Goal: Task Accomplishment & Management: Use online tool/utility

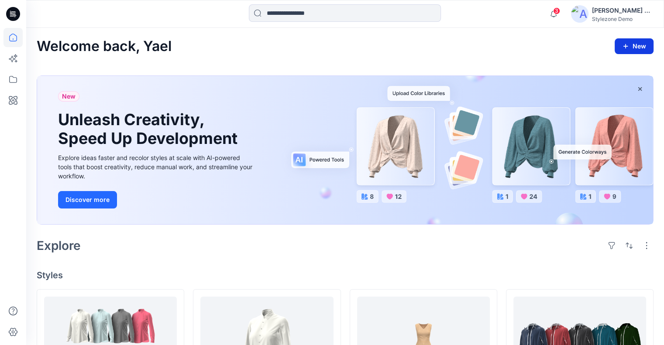
click at [627, 49] on icon "button" at bounding box center [625, 46] width 7 height 7
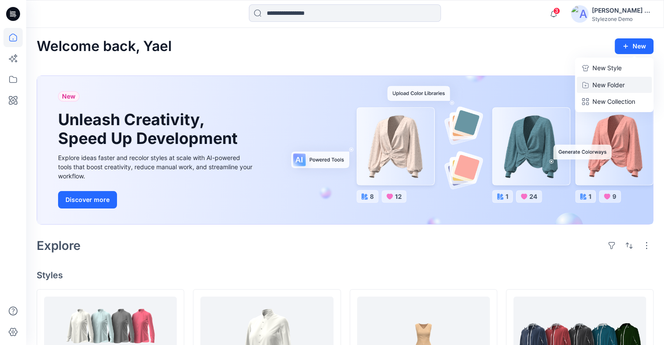
click at [599, 83] on p "New Folder" at bounding box center [609, 84] width 32 height 9
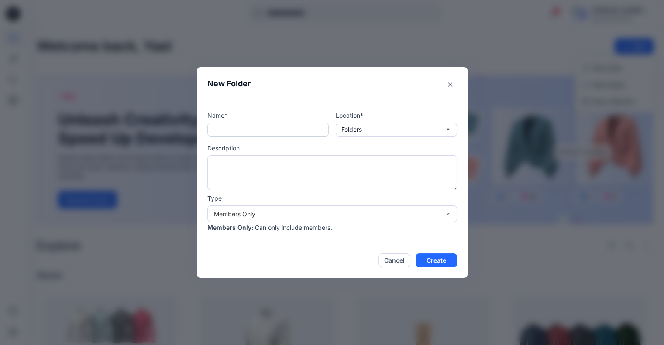
click at [245, 131] on input "text" at bounding box center [267, 130] width 121 height 14
type input "**********"
click at [433, 260] on button "Create" at bounding box center [436, 261] width 41 height 14
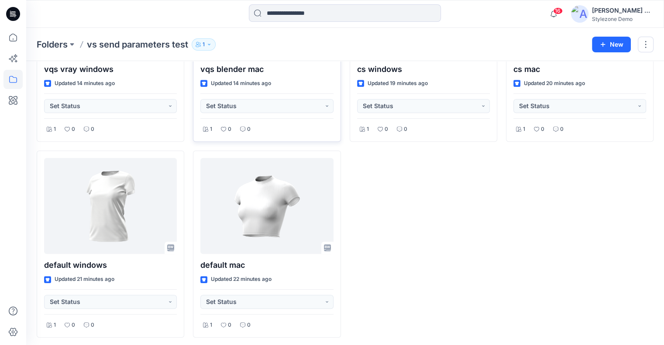
scroll to position [537, 0]
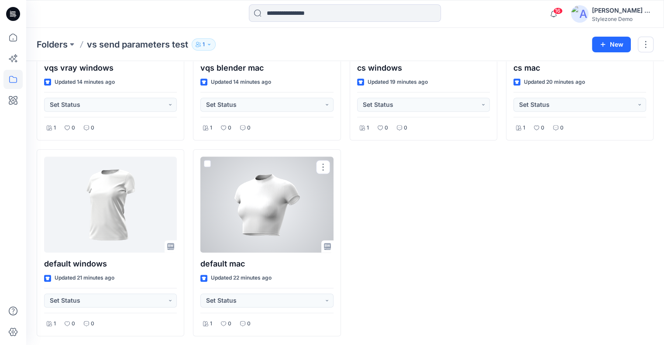
click at [243, 191] on div at bounding box center [266, 205] width 133 height 96
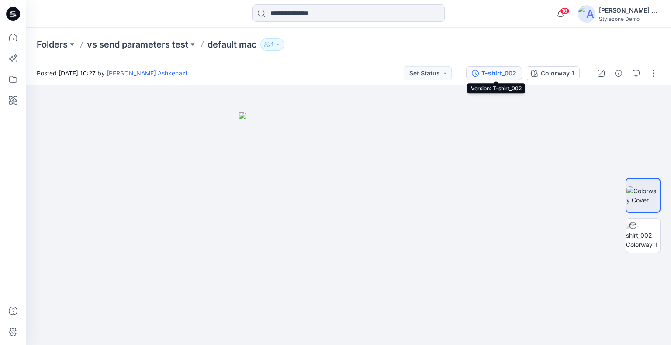
click at [504, 76] on div "T-shirt_002" at bounding box center [498, 74] width 35 height 10
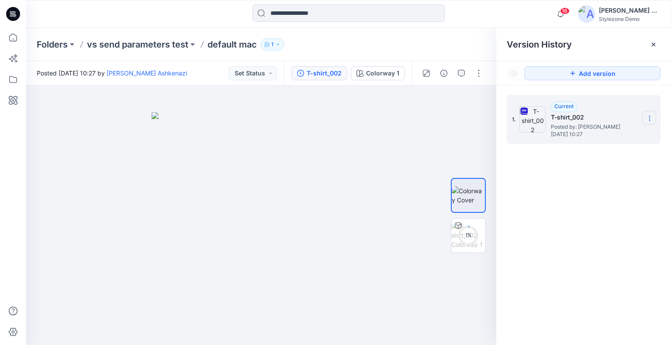
click at [645, 117] on section at bounding box center [649, 118] width 14 height 14
click at [624, 135] on span "Download Source BW File" at bounding box center [605, 135] width 73 height 10
drag, startPoint x: 465, startPoint y: 233, endPoint x: 445, endPoint y: 228, distance: 20.3
click at [466, 233] on div "14 %" at bounding box center [468, 235] width 21 height 7
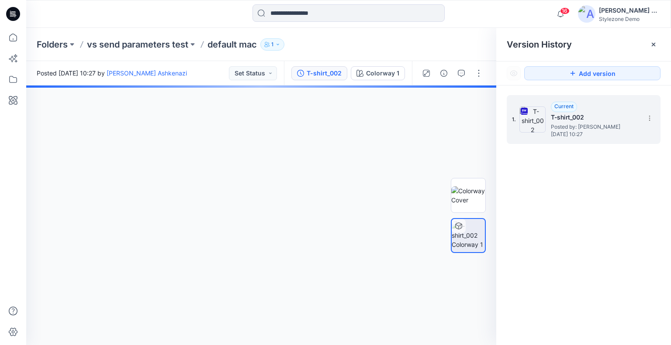
drag, startPoint x: 305, startPoint y: 173, endPoint x: 185, endPoint y: 179, distance: 120.3
click at [169, 177] on div at bounding box center [261, 216] width 470 height 260
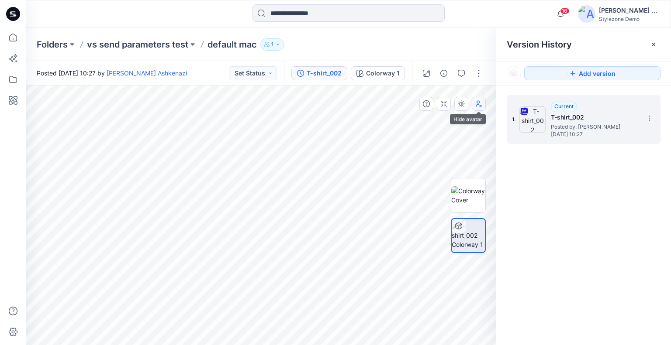
click at [476, 107] on icon "button" at bounding box center [478, 103] width 7 height 7
click at [157, 47] on p "vs send parameters test" at bounding box center [137, 44] width 101 height 12
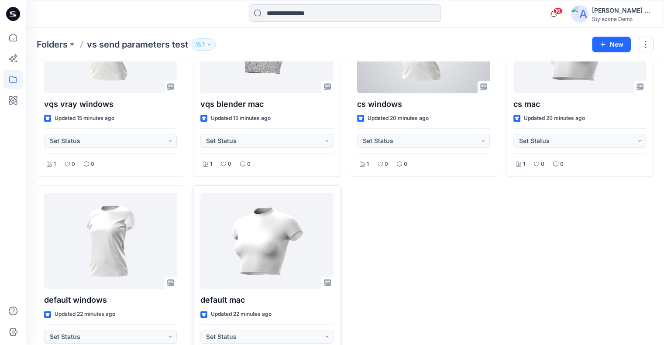
scroll to position [537, 0]
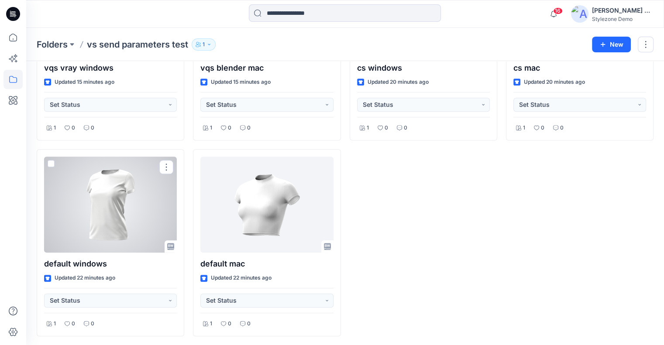
click at [143, 226] on div at bounding box center [110, 205] width 133 height 96
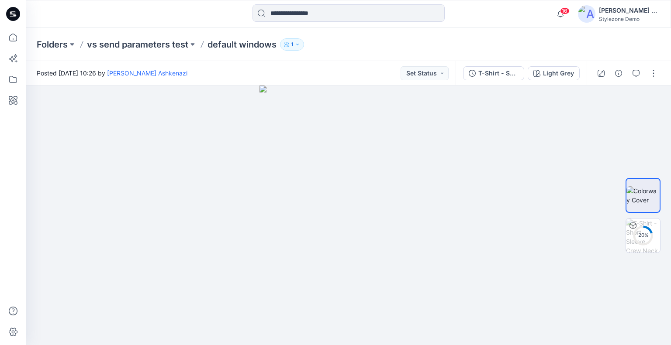
click at [477, 38] on div "Folders vs send parameters test default windows 1" at bounding box center [348, 44] width 645 height 33
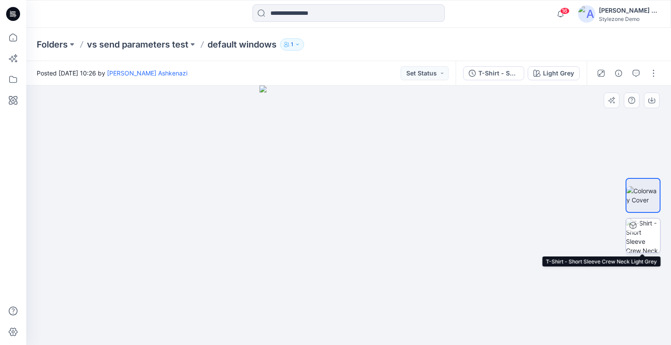
click at [639, 233] on img at bounding box center [643, 236] width 34 height 34
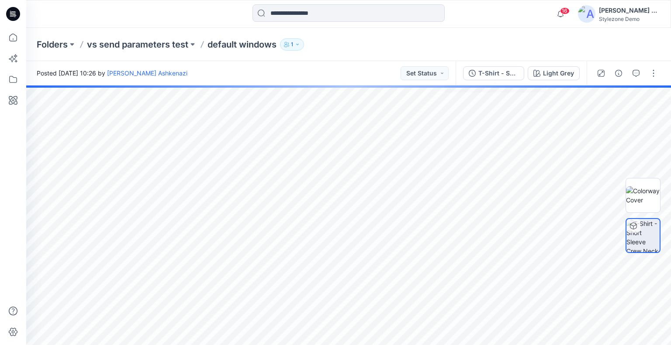
click at [491, 74] on div "T-Shirt - Short Sleeve Crew Neck" at bounding box center [498, 74] width 40 height 10
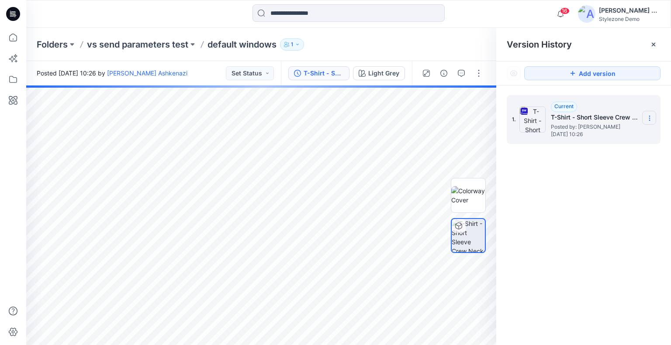
click at [652, 117] on icon at bounding box center [649, 118] width 7 height 7
drag, startPoint x: 614, startPoint y: 140, endPoint x: 579, endPoint y: 137, distance: 35.1
click at [614, 140] on span "Download Source BW File" at bounding box center [605, 135] width 73 height 10
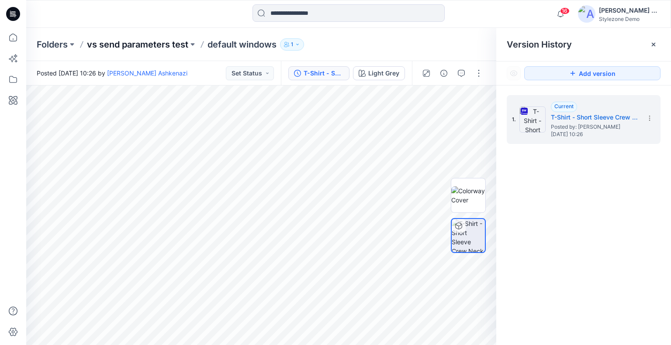
click at [153, 45] on p "vs send parameters test" at bounding box center [137, 44] width 101 height 12
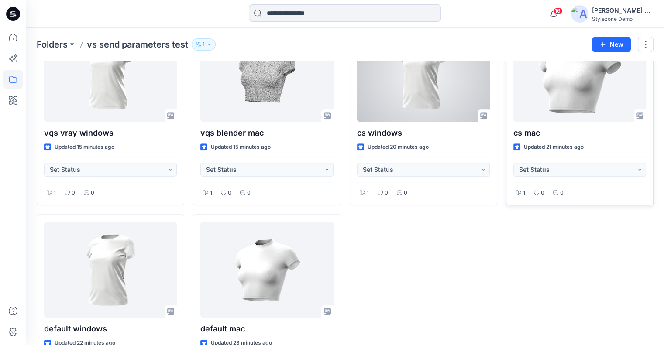
scroll to position [362, 0]
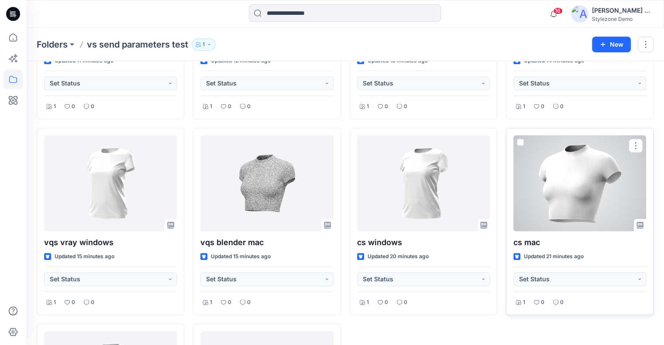
click at [556, 176] on div at bounding box center [580, 183] width 133 height 96
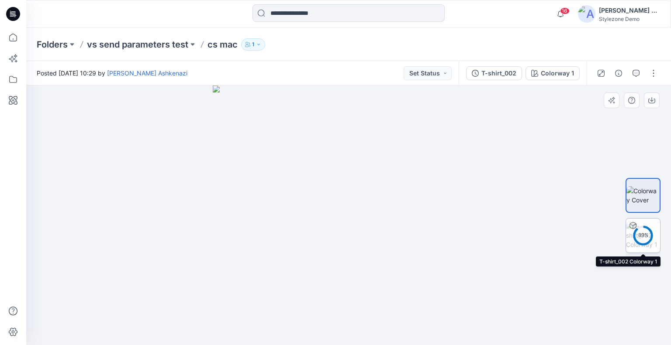
click at [639, 234] on div "89 %" at bounding box center [642, 235] width 21 height 7
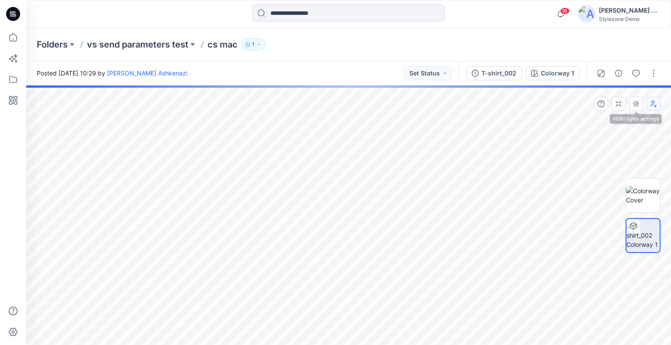
click at [650, 105] on icon "button" at bounding box center [653, 103] width 7 height 7
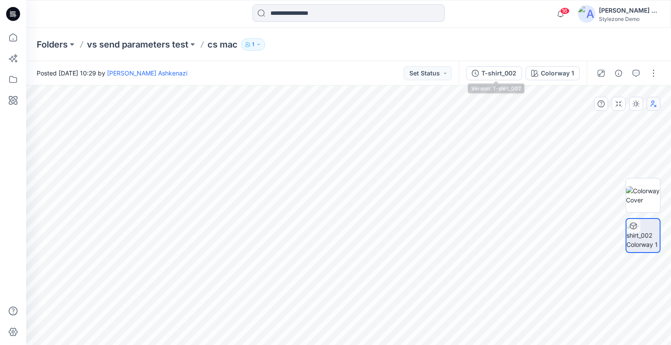
click at [487, 71] on div "T-shirt_002" at bounding box center [498, 74] width 35 height 10
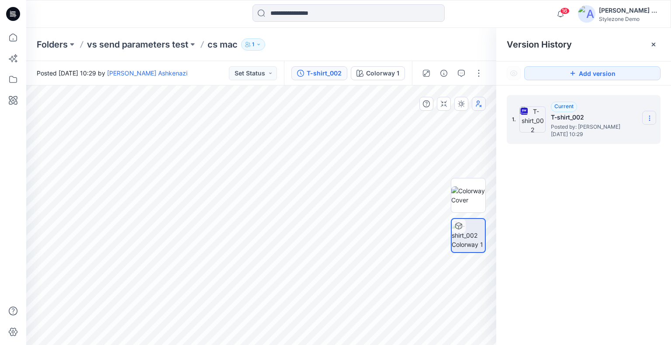
click at [650, 118] on icon at bounding box center [649, 118] width 7 height 7
click at [620, 137] on span "Download Source BW File" at bounding box center [605, 135] width 73 height 10
click at [132, 48] on p "vs send parameters test" at bounding box center [137, 44] width 101 height 12
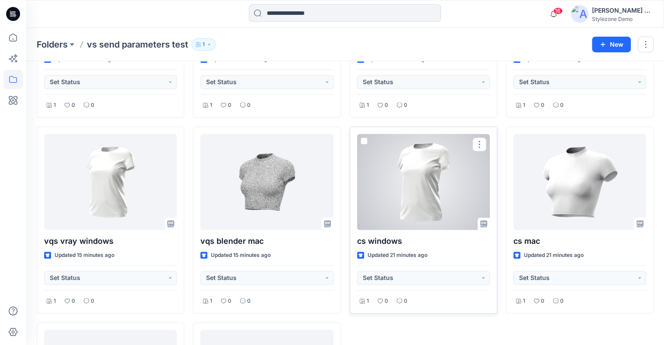
scroll to position [362, 0]
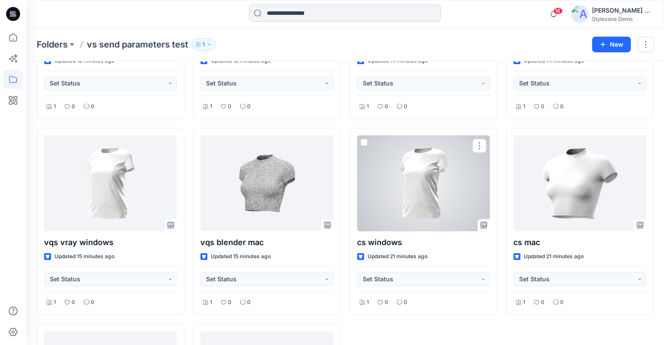
click at [424, 177] on div at bounding box center [423, 183] width 133 height 96
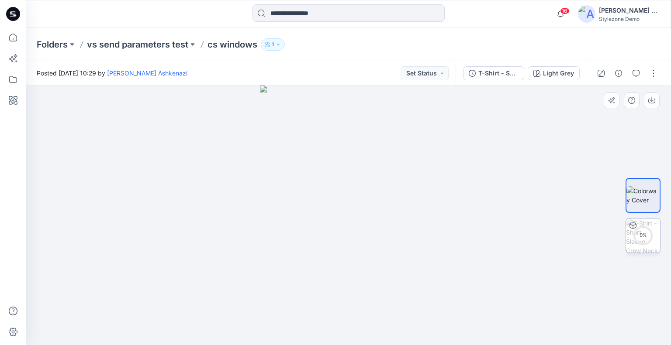
click at [635, 225] on icon at bounding box center [642, 235] width 21 height 21
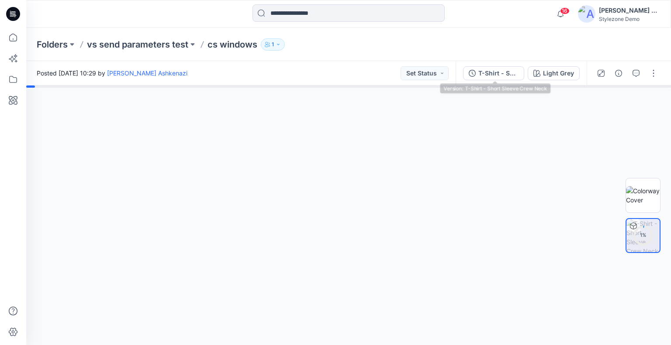
drag, startPoint x: 514, startPoint y: 75, endPoint x: 622, endPoint y: 111, distance: 114.2
click at [514, 75] on div "T-Shirt - Short Sleeve Crew Neck" at bounding box center [498, 74] width 40 height 10
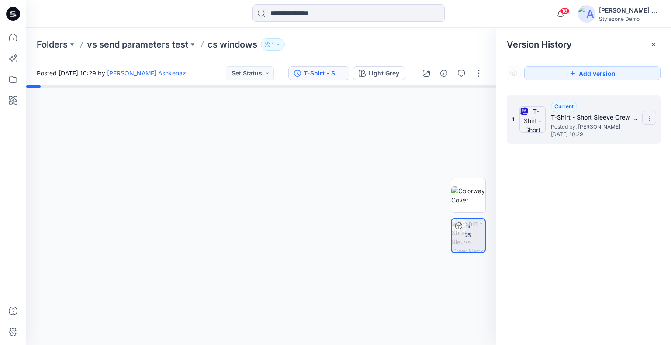
click at [649, 118] on icon at bounding box center [649, 118] width 7 height 7
click at [628, 134] on span "Download Source BW File" at bounding box center [605, 135] width 73 height 10
click at [478, 103] on icon "button" at bounding box center [479, 104] width 6 height 7
click at [482, 103] on button "button" at bounding box center [479, 104] width 14 height 14
click at [120, 48] on p "vs send parameters test" at bounding box center [137, 44] width 101 height 12
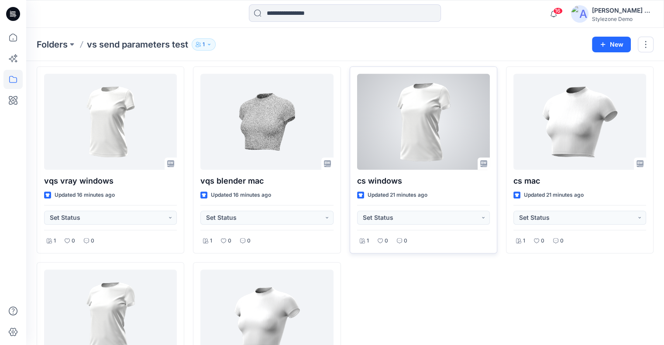
scroll to position [393, 0]
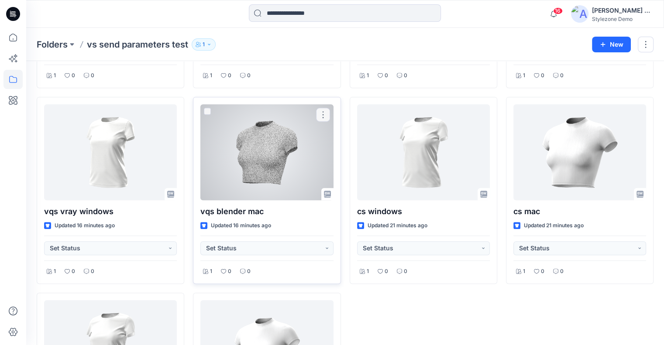
click at [266, 176] on div at bounding box center [266, 152] width 133 height 96
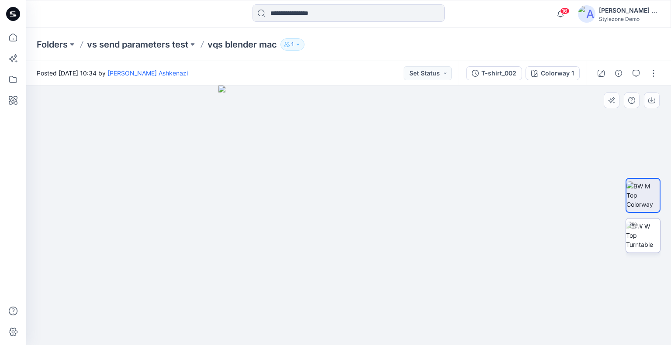
click at [648, 246] on img at bounding box center [643, 236] width 34 height 28
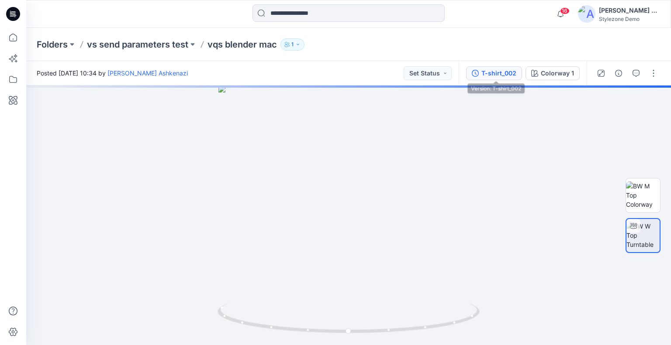
click at [499, 77] on div "T-shirt_002" at bounding box center [498, 74] width 35 height 10
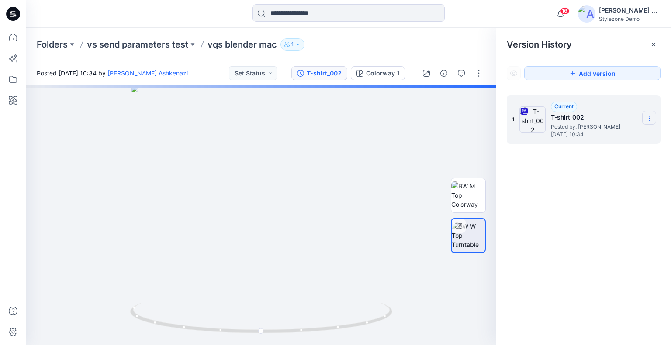
click at [648, 115] on icon at bounding box center [649, 118] width 7 height 7
click at [604, 136] on span "Download Source BW File" at bounding box center [605, 135] width 73 height 10
click at [155, 46] on p "vs send parameters test" at bounding box center [137, 44] width 101 height 12
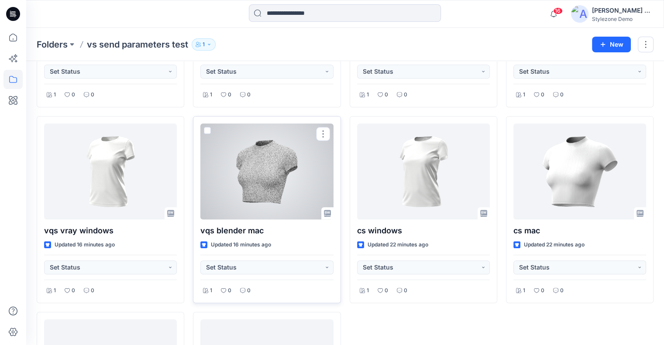
scroll to position [349, 0]
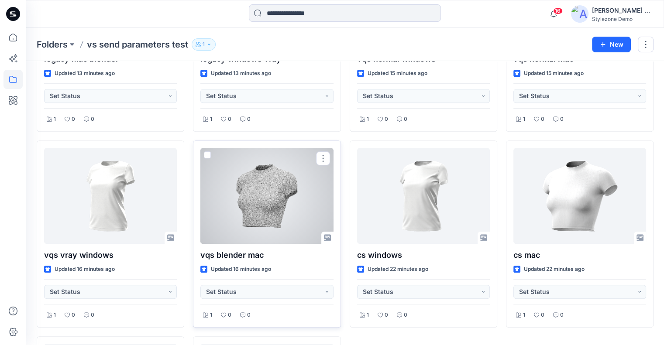
click at [243, 189] on div at bounding box center [266, 196] width 133 height 96
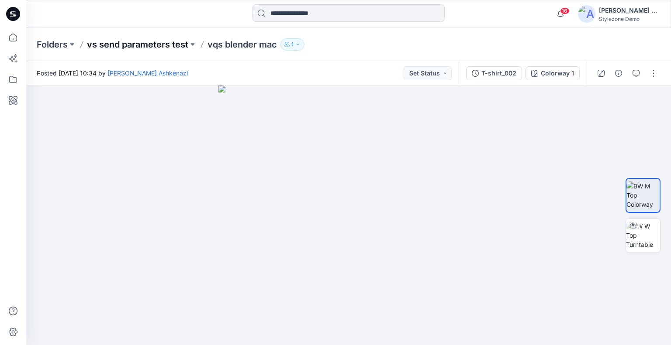
click at [138, 47] on p "vs send parameters test" at bounding box center [137, 44] width 101 height 12
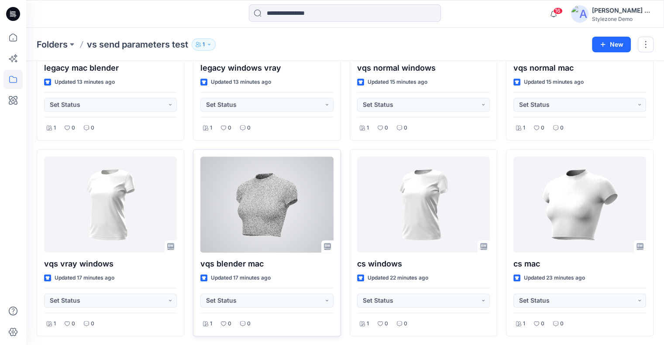
scroll to position [393, 0]
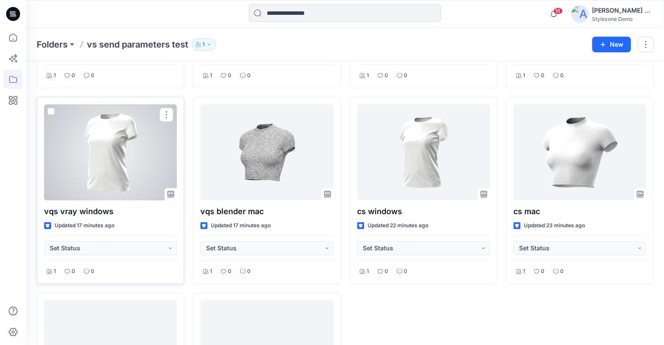
click at [119, 180] on div at bounding box center [110, 152] width 133 height 96
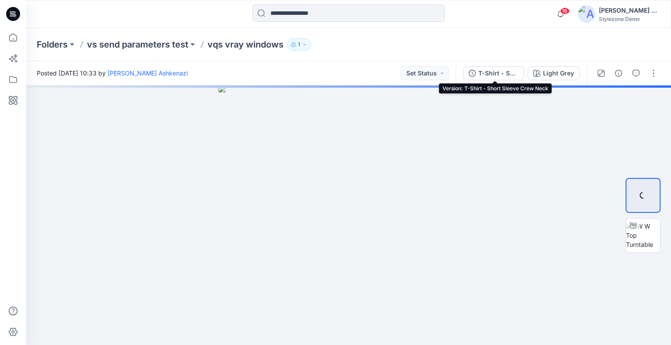
click at [509, 74] on div "T-Shirt - Short Sleeve Crew Neck" at bounding box center [498, 74] width 40 height 10
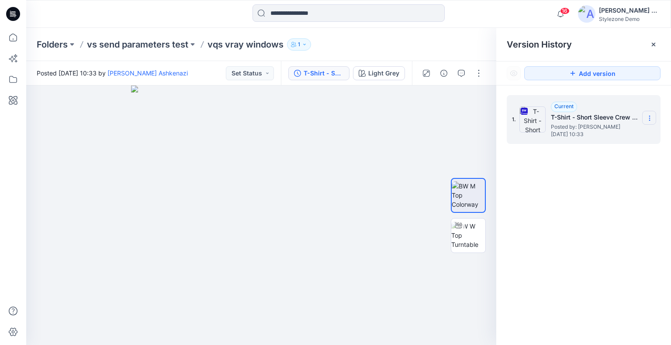
click at [649, 121] on icon at bounding box center [649, 118] width 7 height 7
click at [628, 137] on span "Download Source BW File" at bounding box center [605, 135] width 73 height 10
click at [148, 46] on p "vs send parameters test" at bounding box center [137, 44] width 101 height 12
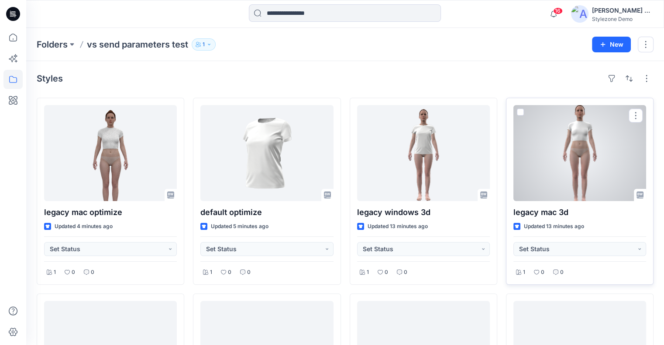
click at [585, 150] on div at bounding box center [580, 153] width 133 height 96
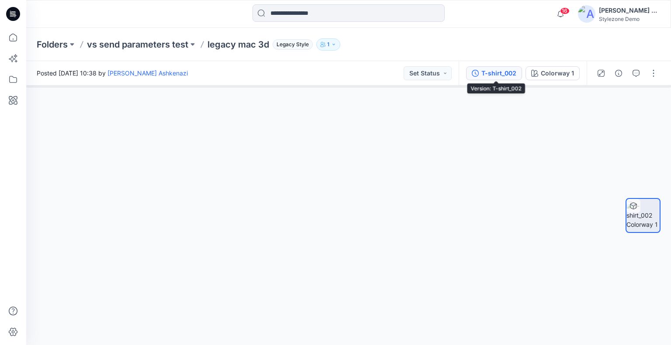
click at [514, 78] on button "T-shirt_002" at bounding box center [494, 73] width 56 height 14
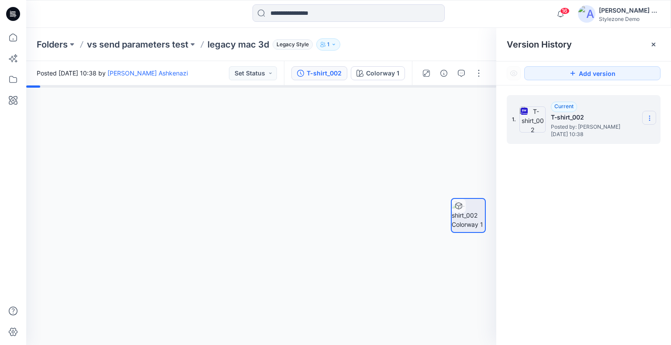
click at [650, 117] on icon at bounding box center [649, 118] width 7 height 7
click at [609, 136] on span "Download Source BW File" at bounding box center [605, 135] width 73 height 10
click at [127, 46] on p "vs send parameters test" at bounding box center [137, 44] width 101 height 12
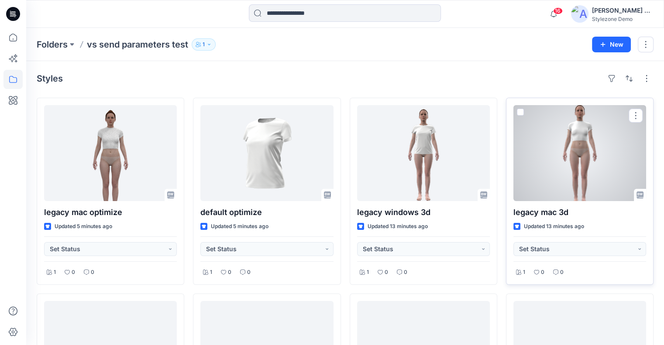
click at [563, 166] on div at bounding box center [580, 153] width 133 height 96
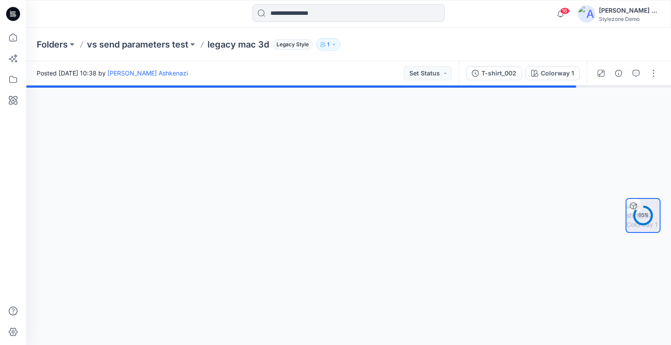
click at [438, 49] on div "Folders vs send parameters test legacy mac 3d Legacy Style 1" at bounding box center [315, 44] width 556 height 12
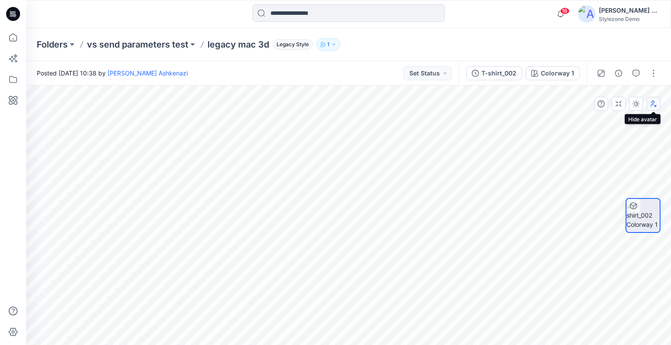
click at [653, 104] on icon "button" at bounding box center [653, 103] width 7 height 7
click at [652, 104] on icon "button" at bounding box center [653, 103] width 7 height 7
click at [133, 48] on p "vs send parameters test" at bounding box center [137, 44] width 101 height 12
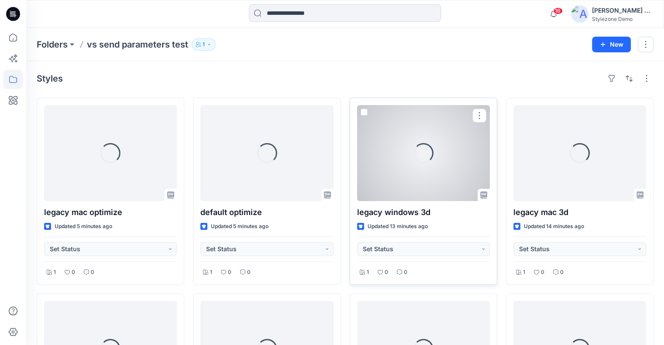
click at [435, 160] on div at bounding box center [423, 153] width 133 height 96
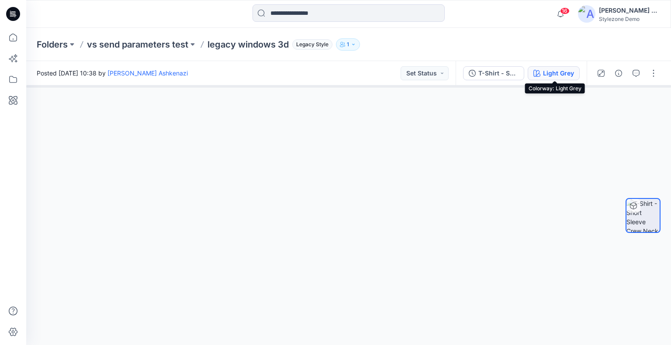
click at [545, 75] on div "Light Grey" at bounding box center [558, 74] width 31 height 10
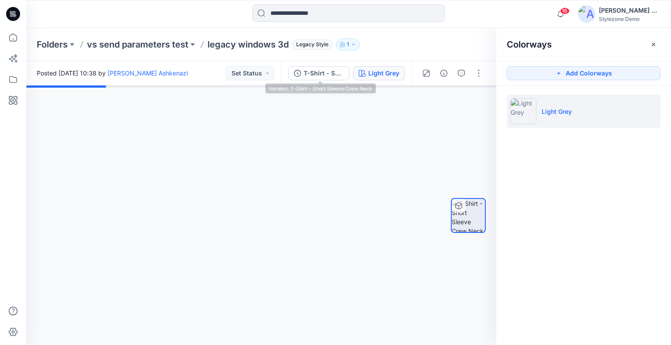
drag, startPoint x: 317, startPoint y: 67, endPoint x: 359, endPoint y: 71, distance: 41.7
click at [317, 67] on button "T-Shirt - Short Sleeve Crew Neck" at bounding box center [318, 73] width 61 height 14
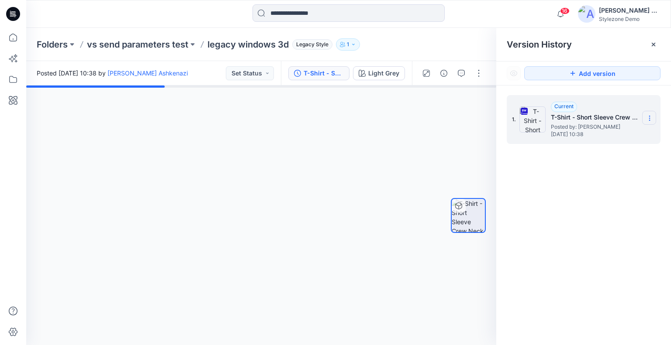
click at [649, 116] on icon at bounding box center [649, 116] width 0 height 0
click at [607, 135] on span "Download Source BW File" at bounding box center [605, 135] width 73 height 10
click at [654, 120] on section at bounding box center [649, 118] width 14 height 14
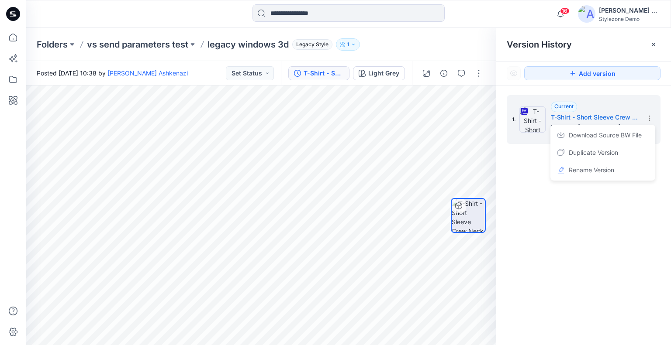
click at [611, 216] on div "1. Current T-Shirt - Short Sleeve Crew Neck Posted by: Yael Waitz Ashkenazi Tue…" at bounding box center [583, 222] width 175 height 273
click at [483, 107] on button "button" at bounding box center [479, 104] width 14 height 14
click at [482, 107] on button "button" at bounding box center [479, 104] width 14 height 14
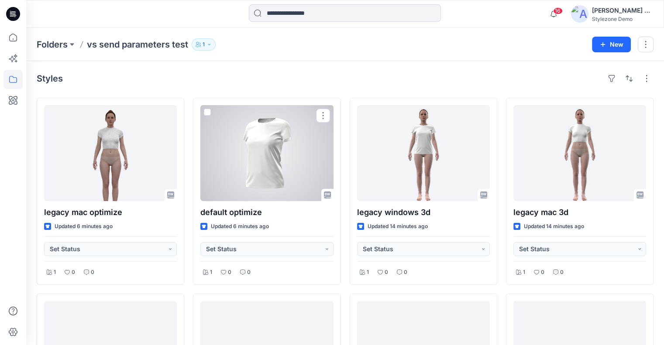
drag, startPoint x: 257, startPoint y: 154, endPoint x: 261, endPoint y: 151, distance: 5.1
click at [257, 154] on div at bounding box center [266, 153] width 133 height 96
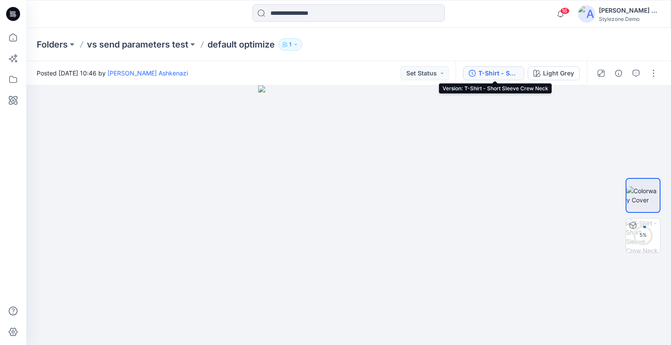
click at [501, 78] on button "T-Shirt - Short Sleeve Crew Neck" at bounding box center [493, 73] width 61 height 14
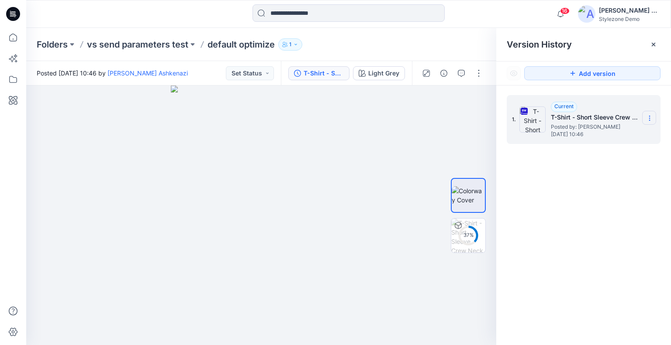
click at [644, 120] on section at bounding box center [649, 118] width 14 height 14
click at [625, 134] on span "Download Source BW File" at bounding box center [605, 135] width 73 height 10
click at [475, 239] on circle at bounding box center [467, 235] width 17 height 17
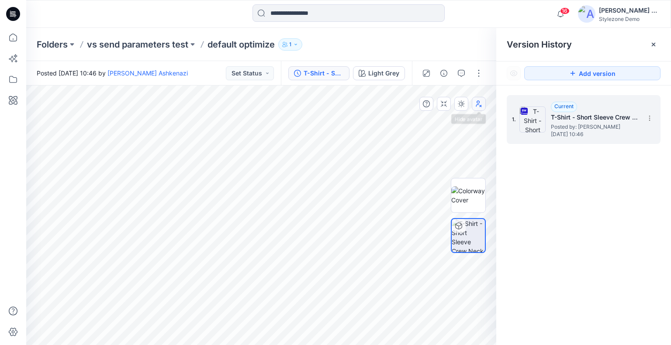
click at [475, 106] on icon "button" at bounding box center [478, 103] width 7 height 7
click at [477, 106] on icon "button" at bounding box center [478, 103] width 7 height 7
click at [164, 46] on p "vs send parameters test" at bounding box center [137, 44] width 101 height 12
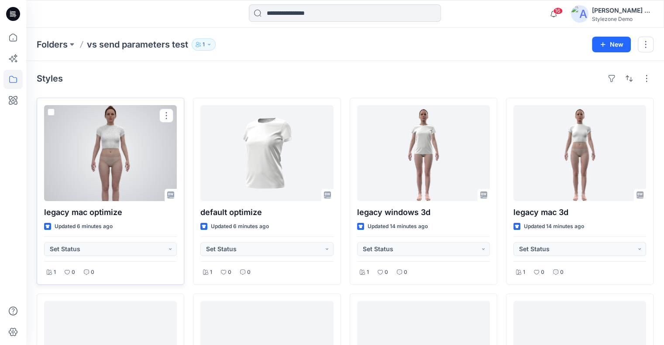
click at [116, 161] on div at bounding box center [110, 153] width 133 height 96
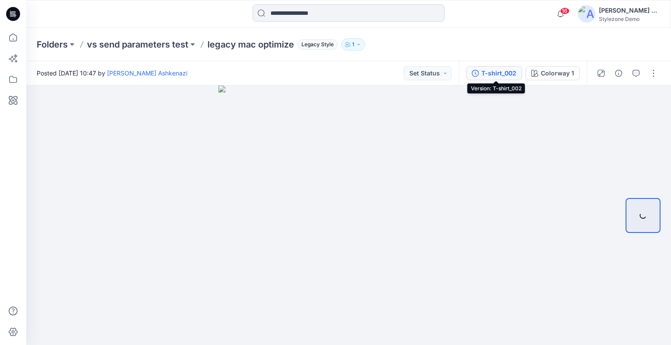
click at [484, 71] on div "T-shirt_002" at bounding box center [498, 74] width 35 height 10
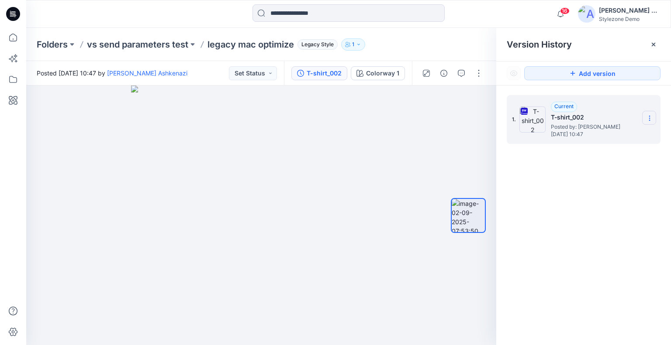
click at [647, 115] on icon at bounding box center [649, 118] width 7 height 7
click at [624, 131] on span "Download Source BW File" at bounding box center [605, 135] width 73 height 10
click at [118, 41] on p "vs send parameters test" at bounding box center [137, 44] width 101 height 12
